Goal: Check status: Check status

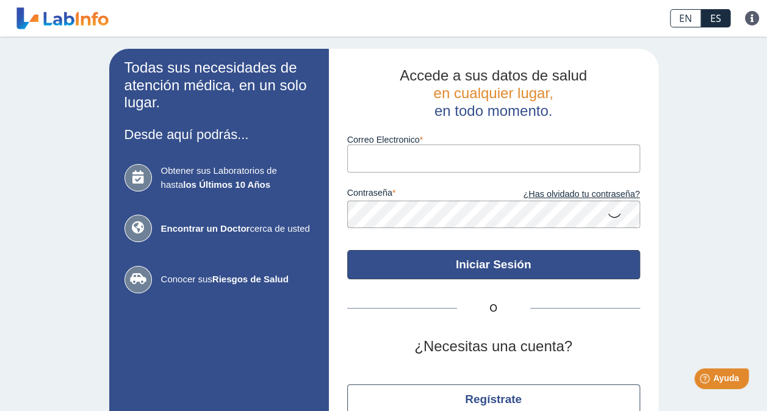
type input "[EMAIL_ADDRESS][DOMAIN_NAME]"
click at [421, 265] on button "Iniciar Sesión" at bounding box center [493, 264] width 293 height 29
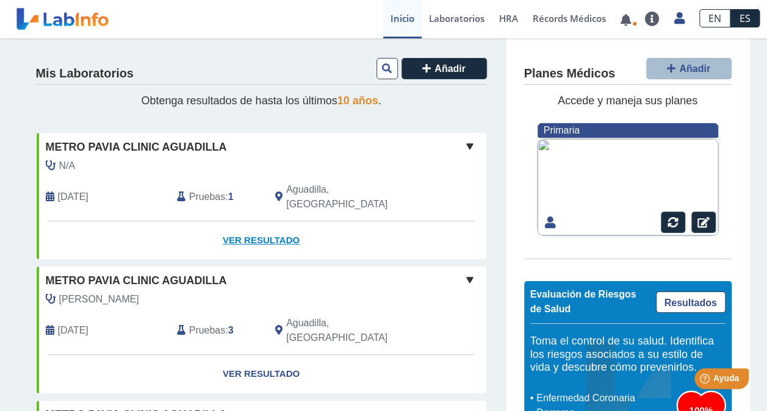
click at [256, 222] on link "Ver Resultado" at bounding box center [262, 240] width 450 height 38
